Goal: Transaction & Acquisition: Purchase product/service

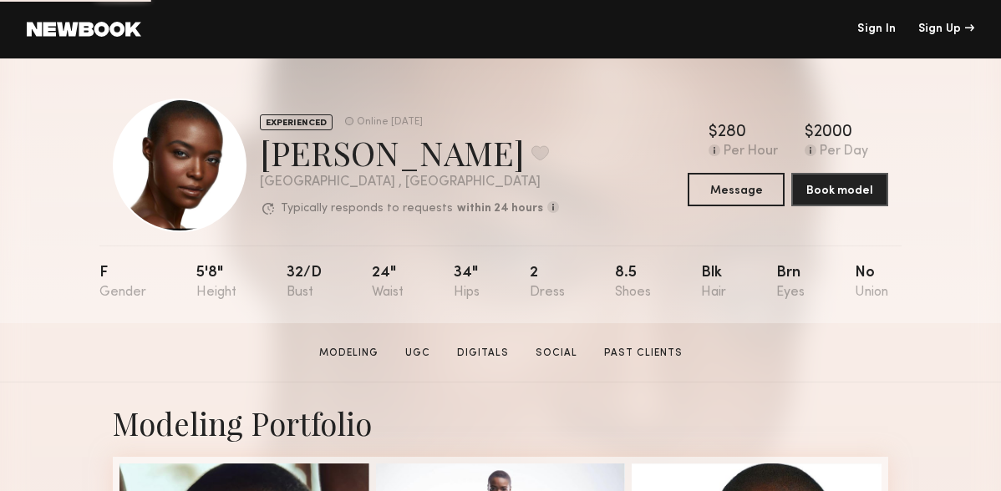
click at [124, 38] on header "Sign In Sign Up" at bounding box center [500, 29] width 1001 height 59
click at [106, 27] on link at bounding box center [84, 29] width 114 height 15
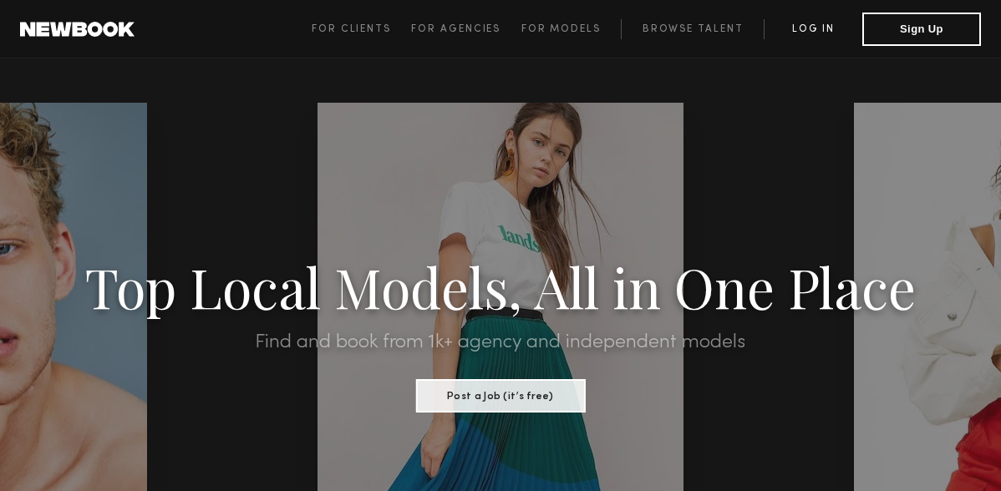
click at [818, 29] on link "Log in" at bounding box center [813, 29] width 99 height 20
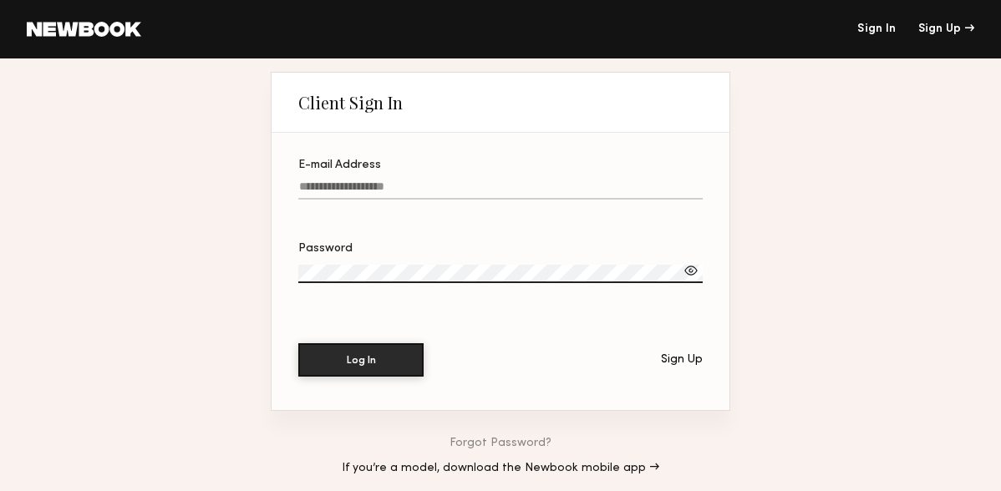
type input "**********"
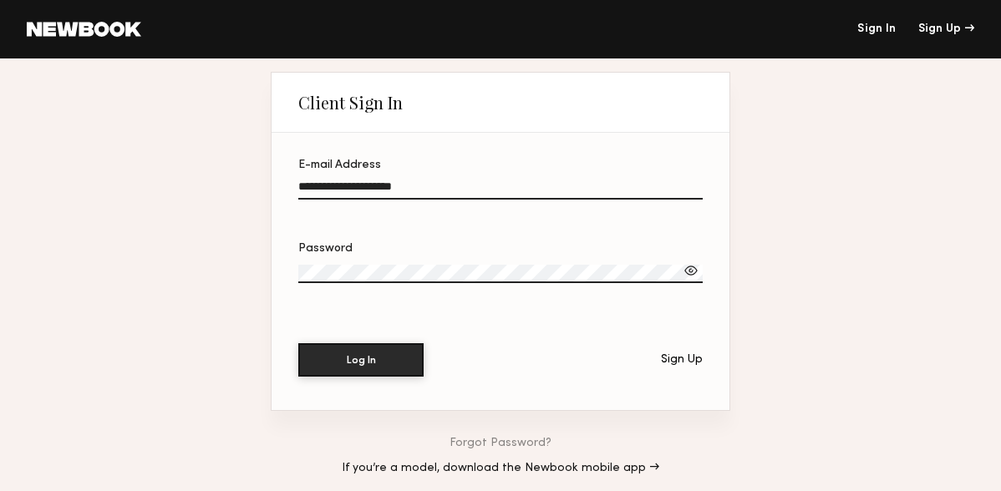
click at [388, 192] on input "**********" at bounding box center [500, 190] width 405 height 19
click at [306, 360] on button "Log In" at bounding box center [360, 359] width 125 height 33
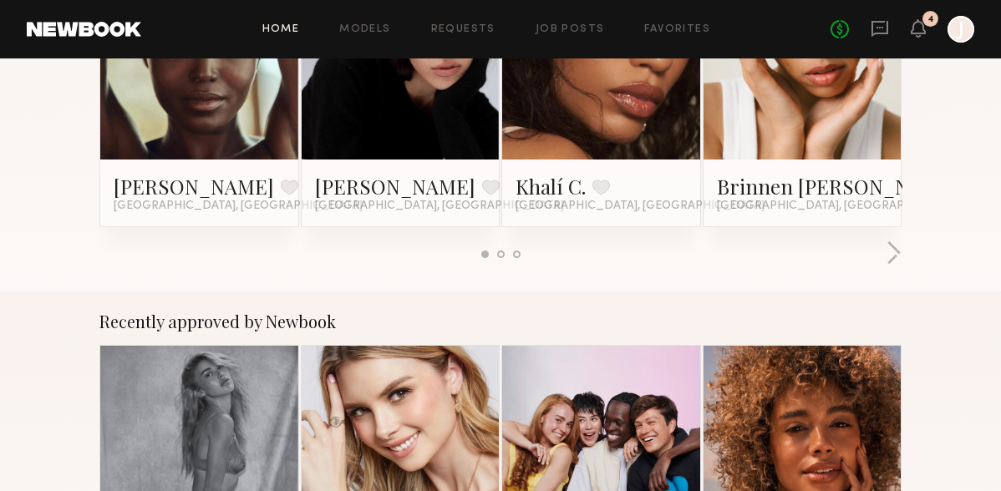
scroll to position [302, 0]
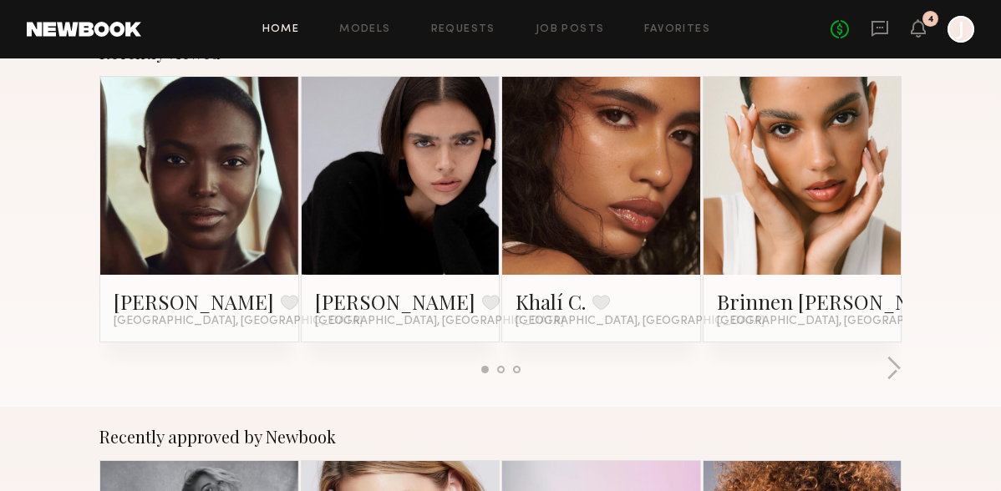
click at [200, 205] on link at bounding box center [199, 176] width 91 height 198
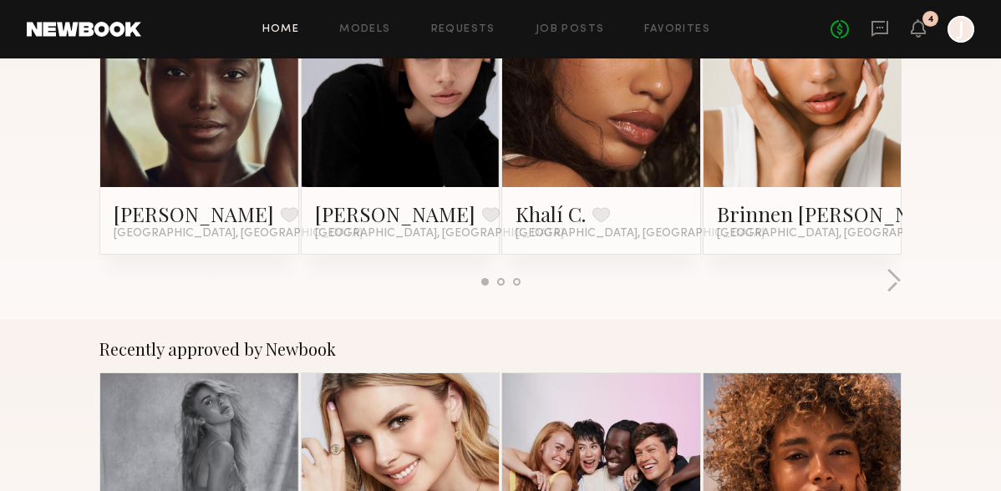
scroll to position [298, 0]
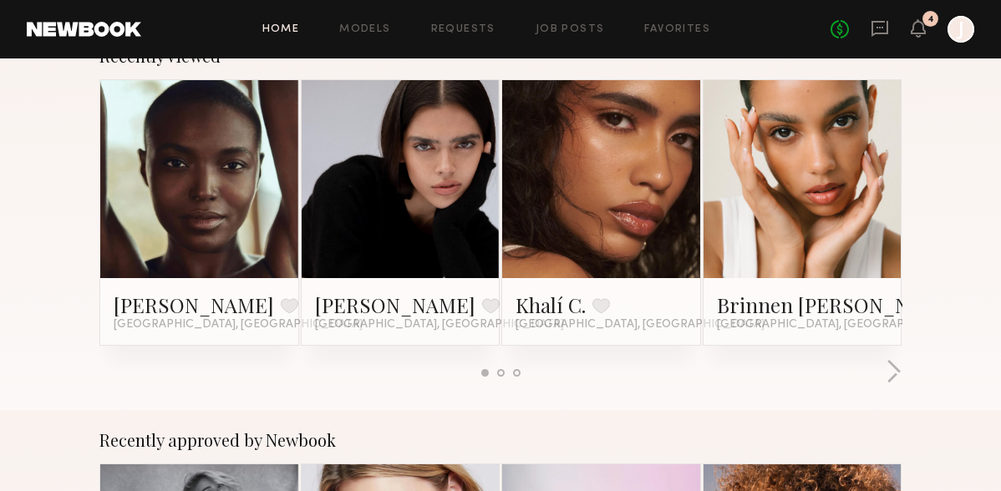
click at [886, 358] on div "[PERSON_NAME] Favorite [GEOGRAPHIC_DATA], [GEOGRAPHIC_DATA] [PERSON_NAME] Favor…" at bounding box center [501, 225] width 804 height 292
click at [890, 366] on button "button" at bounding box center [894, 373] width 16 height 28
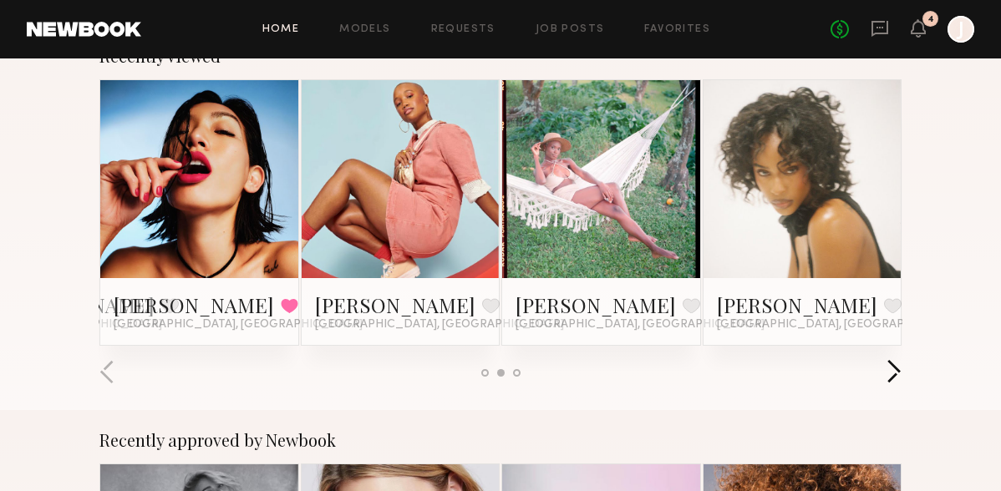
click at [890, 366] on button "button" at bounding box center [894, 373] width 16 height 28
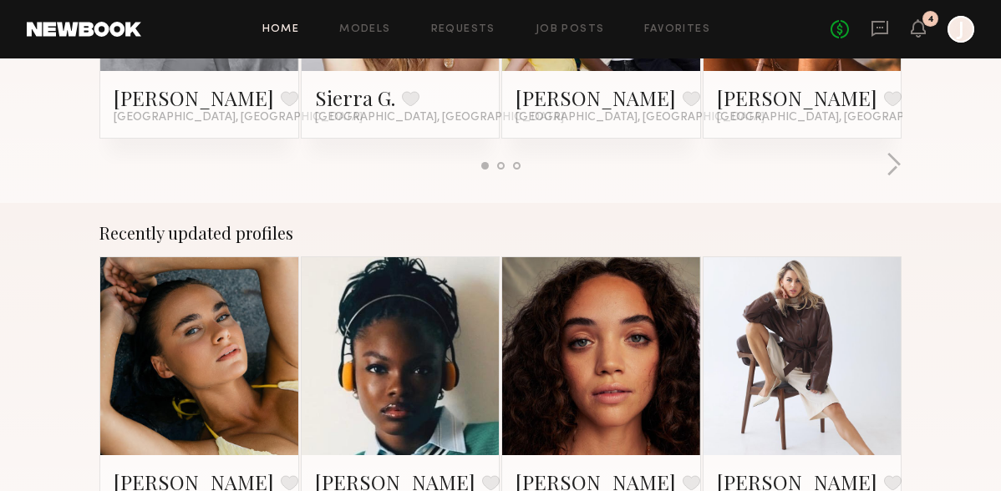
scroll to position [991, 0]
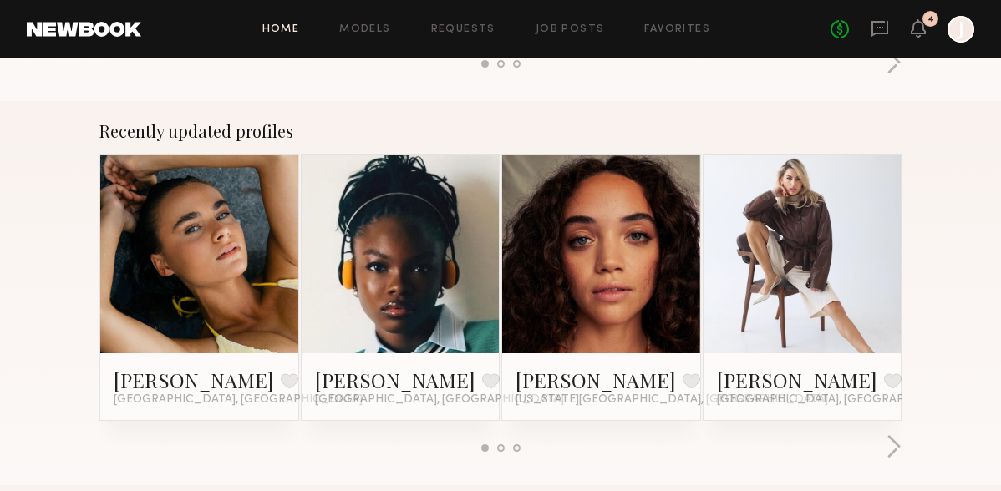
click at [449, 241] on div at bounding box center [401, 254] width 198 height 198
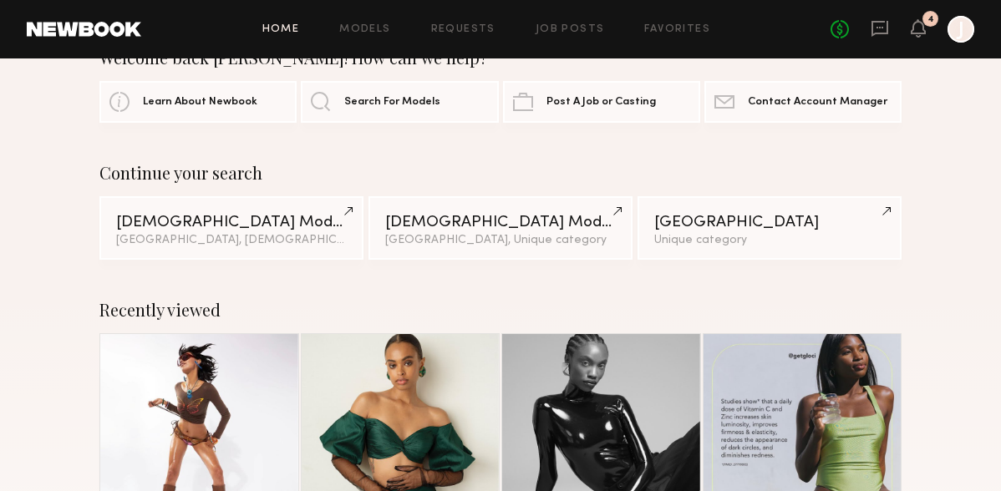
scroll to position [0, 0]
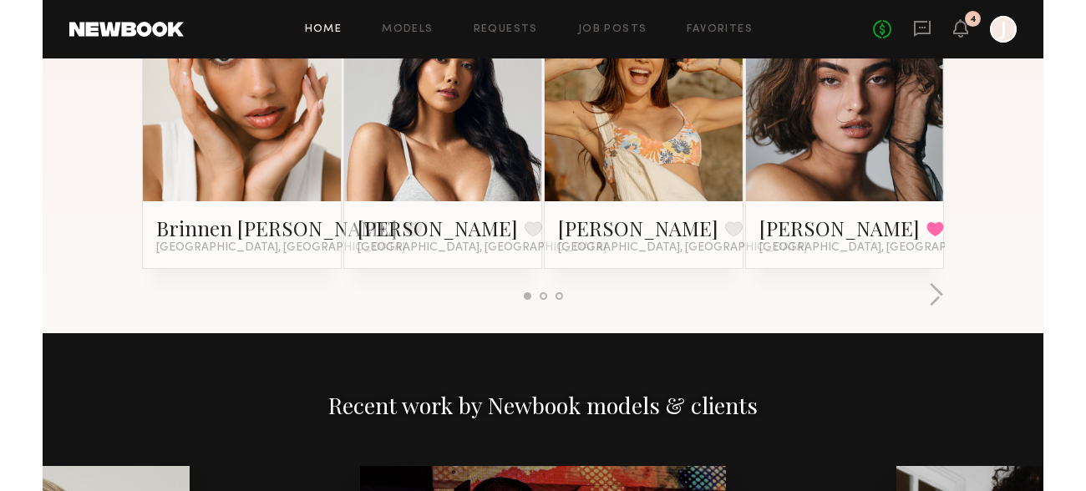
scroll to position [1775, 0]
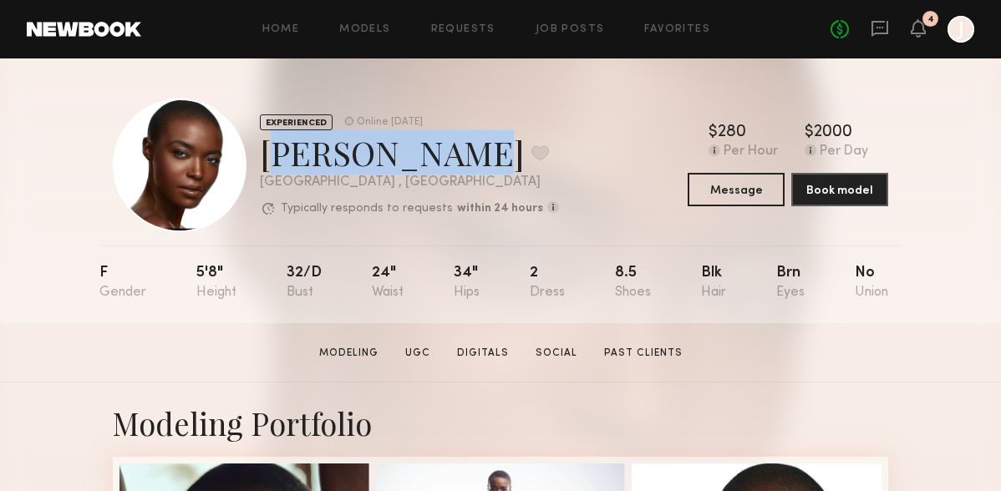
drag, startPoint x: 424, startPoint y: 160, endPoint x: 265, endPoint y: 159, distance: 158.8
click at [265, 159] on div "Brittany M. Favorite" at bounding box center [409, 152] width 299 height 44
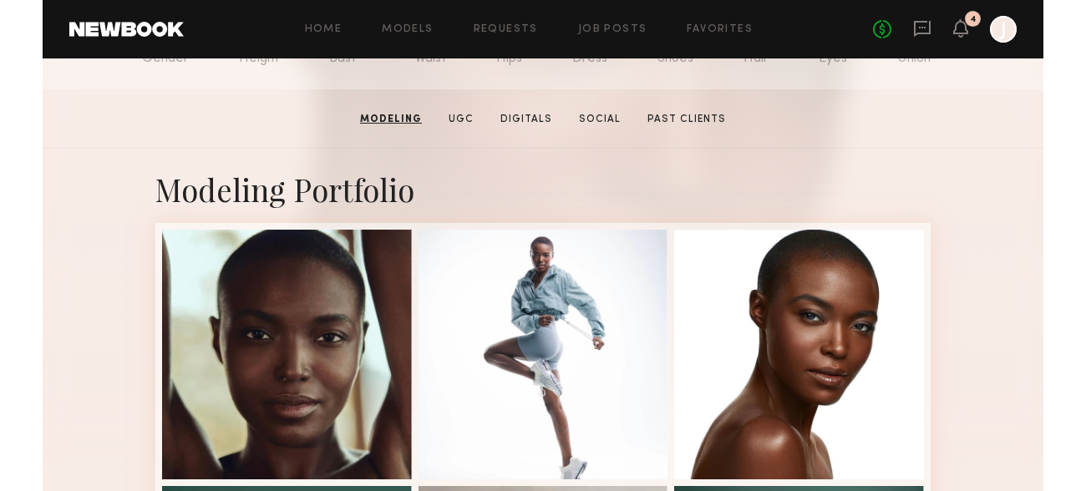
scroll to position [326, 0]
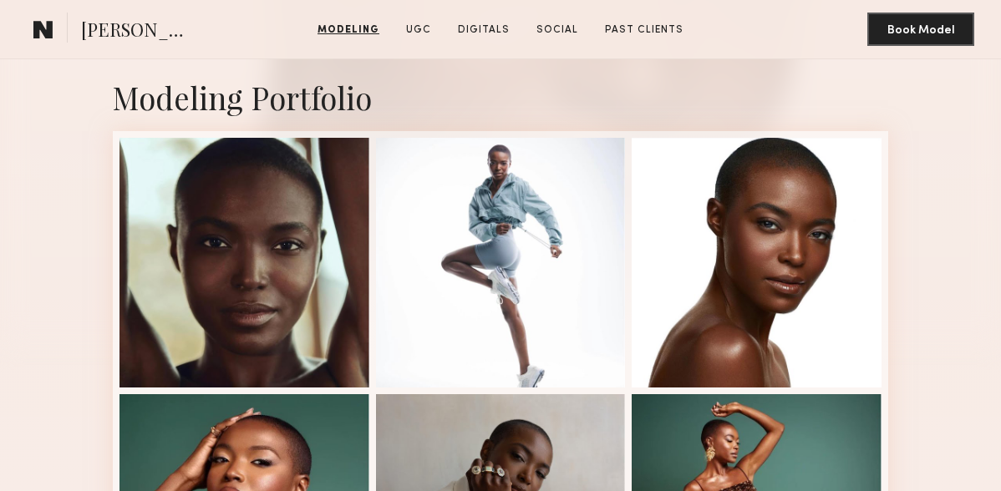
click at [715, 98] on div "Modeling Portfolio" at bounding box center [501, 97] width 776 height 41
